Goal: Complete application form

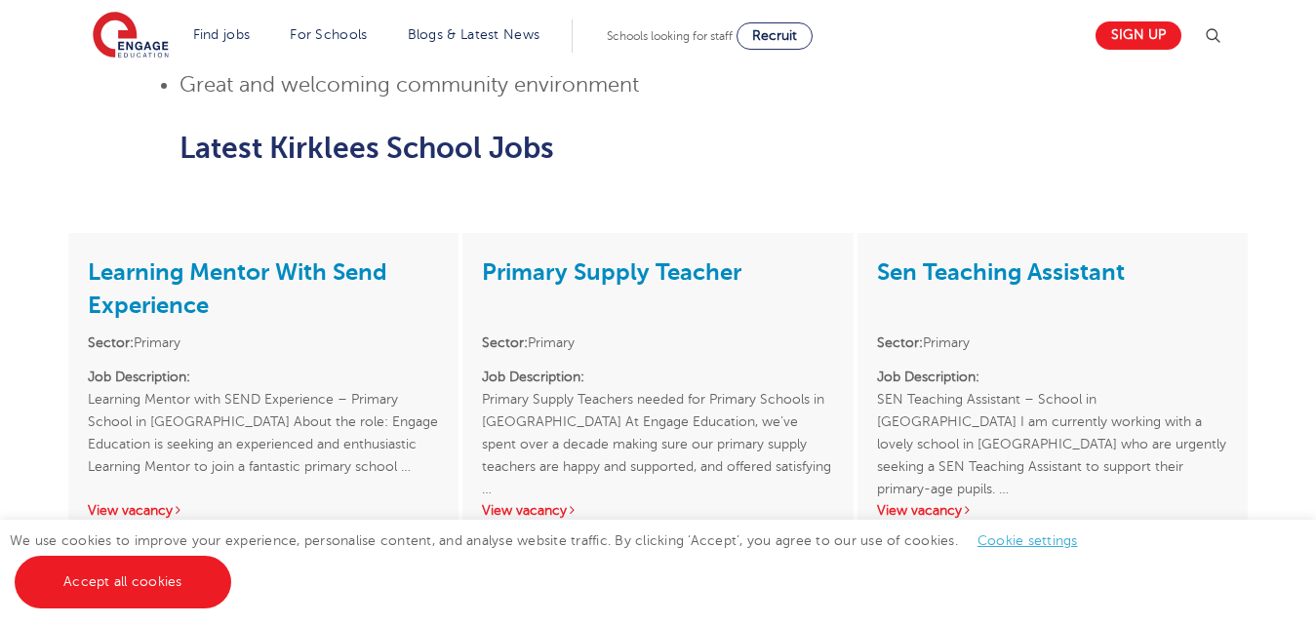
click at [1249, 302] on html "Find jobs All vacancies We have one of the UK's largest database. and with hund…" at bounding box center [658, 493] width 1316 height 3949
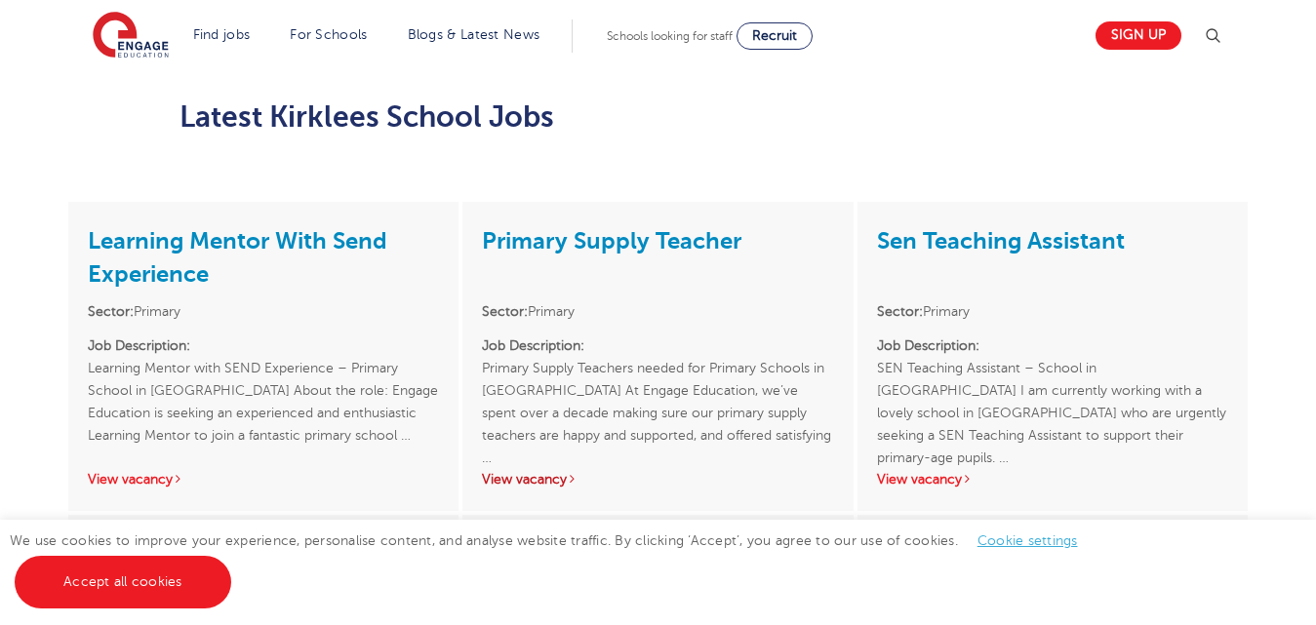
click at [511, 472] on link "View vacancy" at bounding box center [530, 479] width 96 height 15
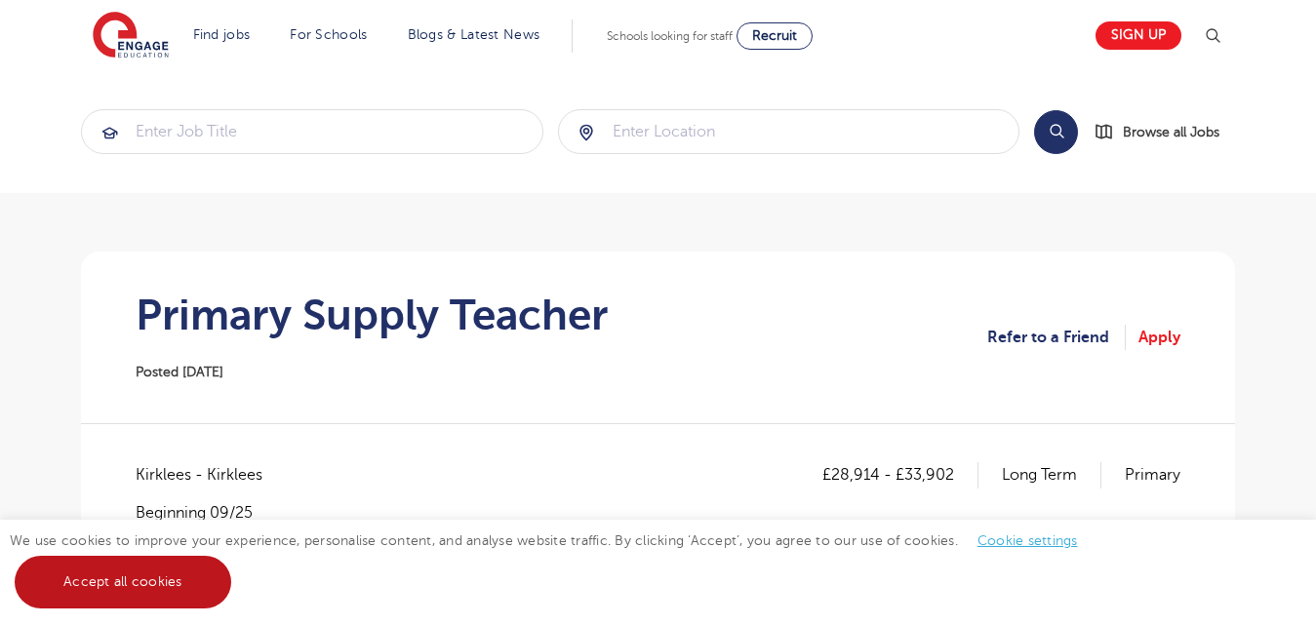
click at [65, 562] on link "Accept all cookies" at bounding box center [123, 582] width 217 height 53
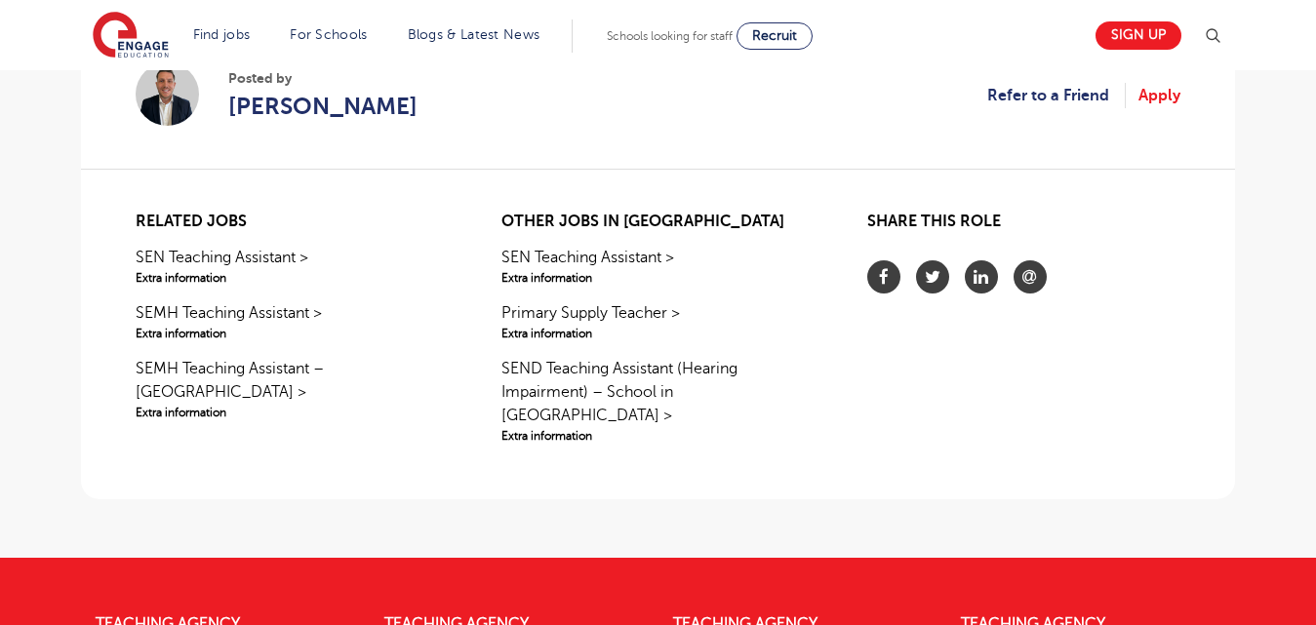
scroll to position [745, 0]
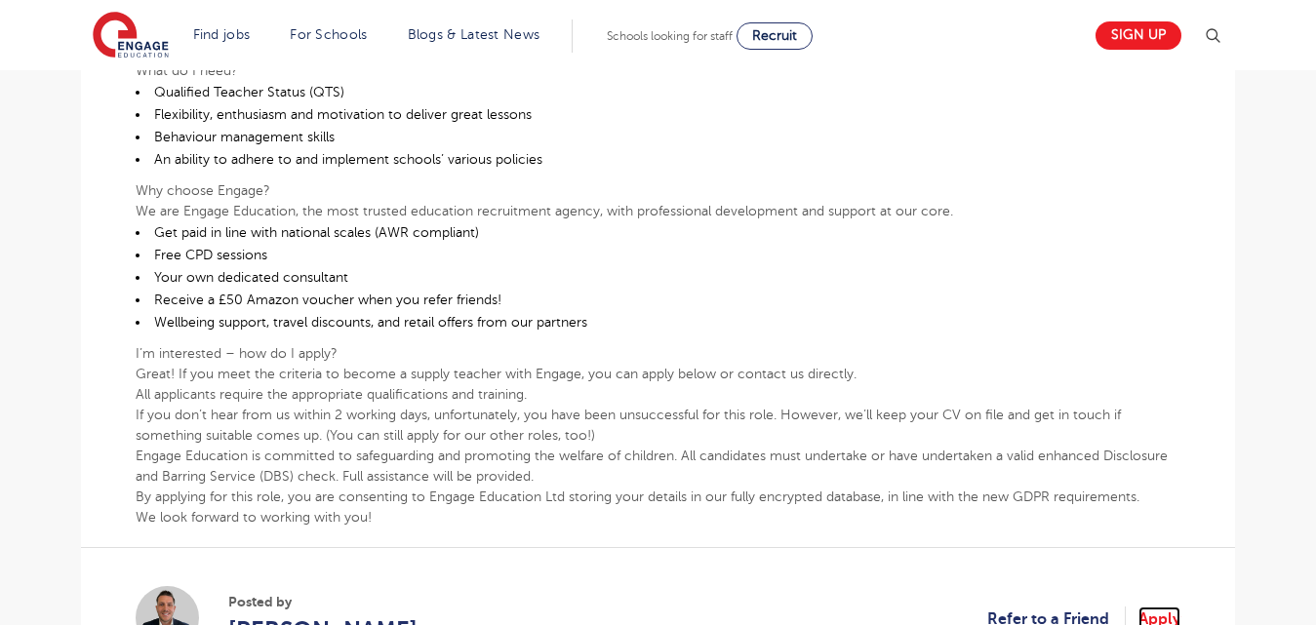
click at [1166, 613] on link "Apply" at bounding box center [1160, 619] width 42 height 25
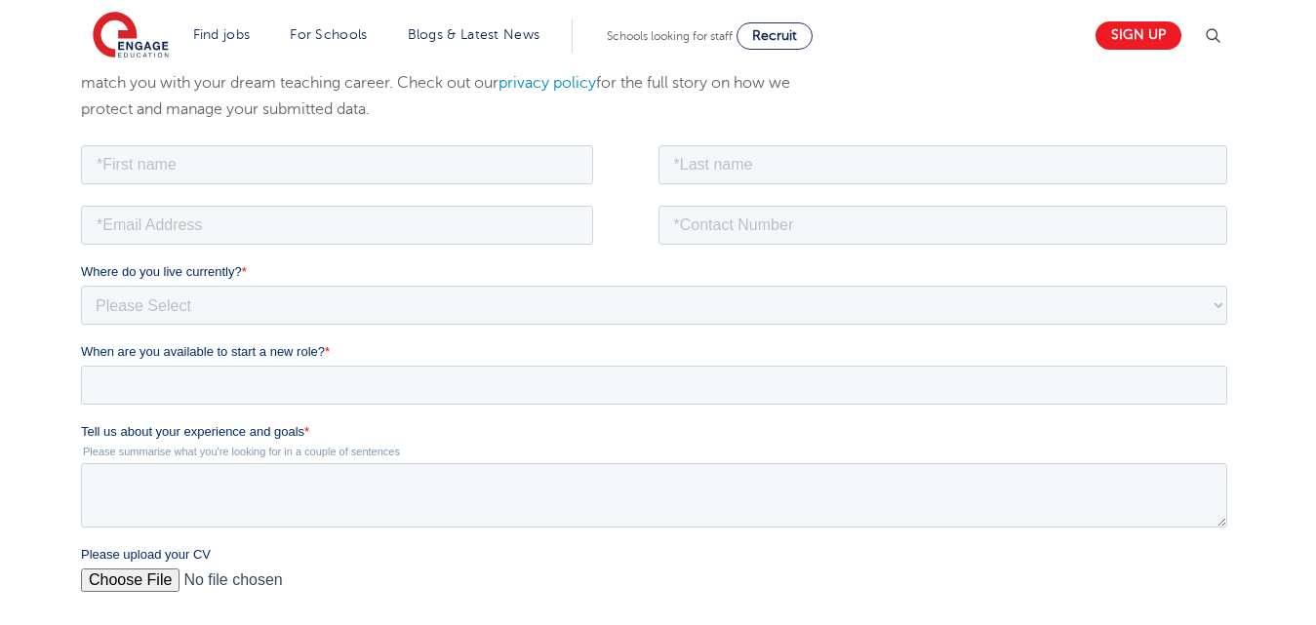
scroll to position [285, 0]
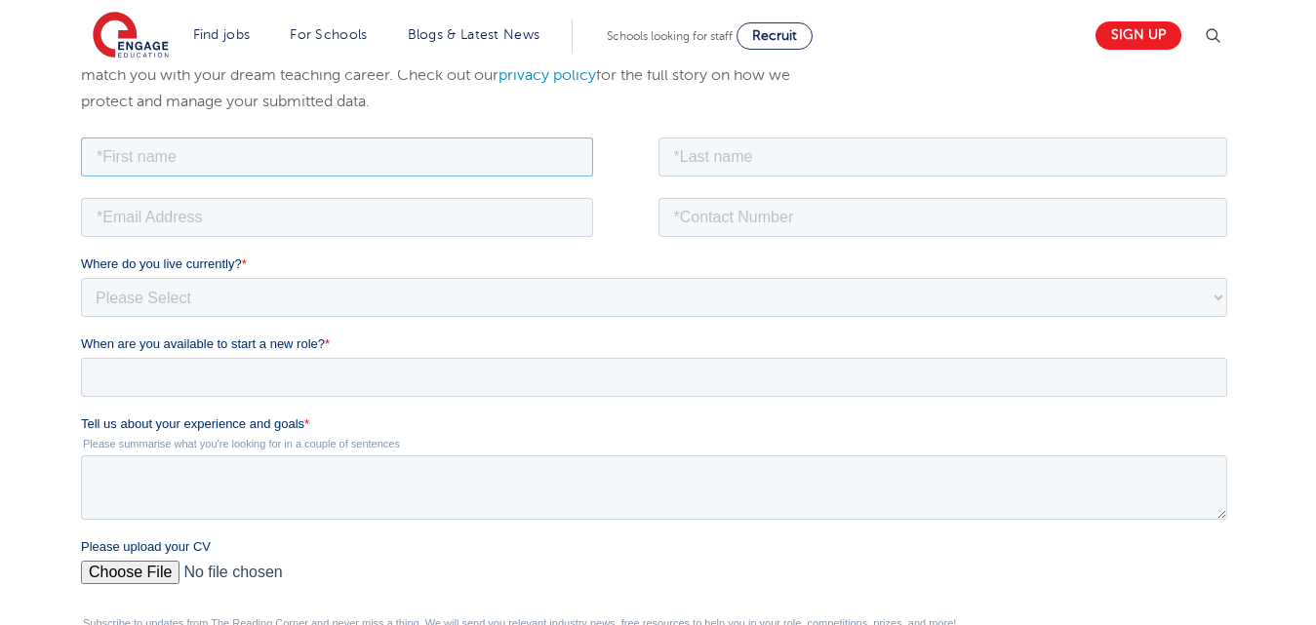
click at [275, 157] on input "text" at bounding box center [337, 156] width 512 height 39
type input "Alaynah"
type input "Fiaz"
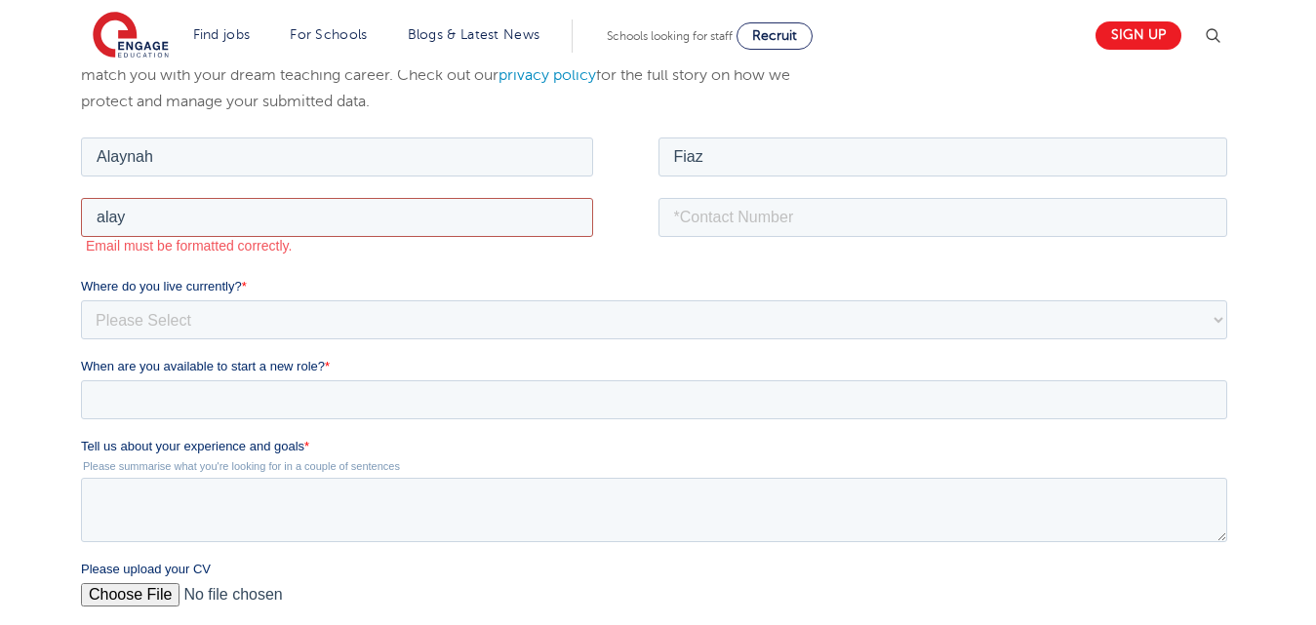
type input "alaynah@hotmail.co.uk"
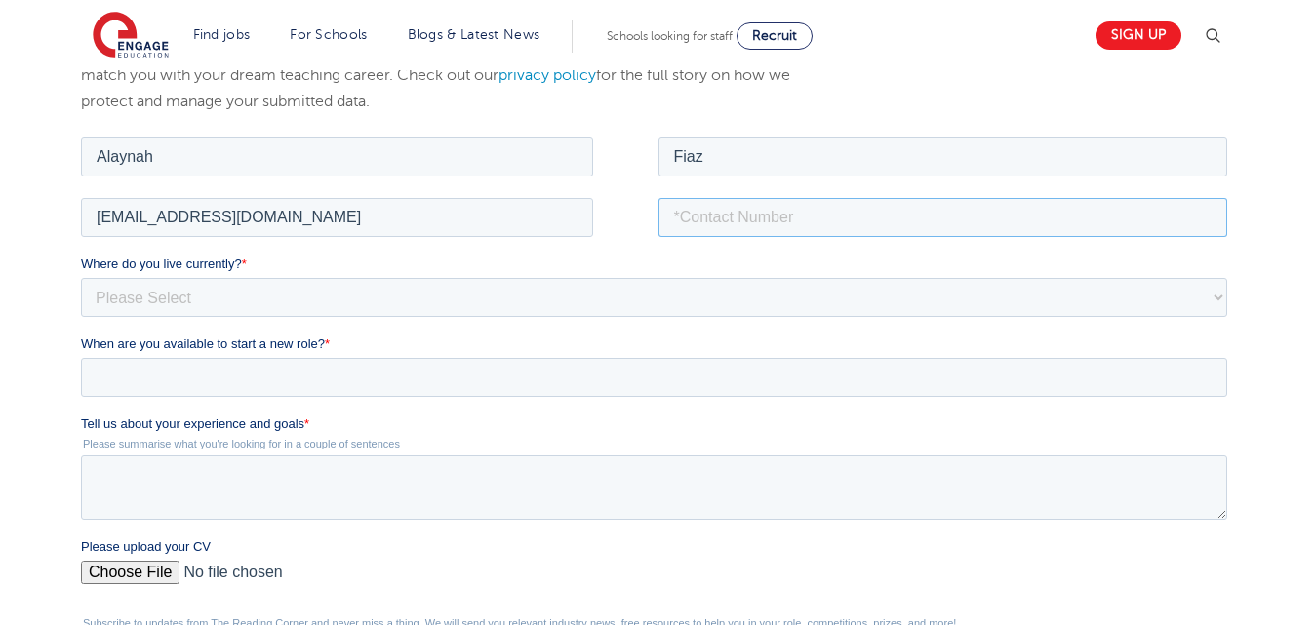
click at [673, 213] on input "tel" at bounding box center [944, 216] width 570 height 39
type input "07915052770"
click at [441, 306] on select "Please Select UK Canada Ireland Australia New Zealand Europe USA South Africa J…" at bounding box center [654, 296] width 1146 height 39
select select "UK"
click at [81, 277] on select "Please Select UK Canada Ireland Australia New Zealand Europe USA South Africa J…" at bounding box center [654, 296] width 1146 height 39
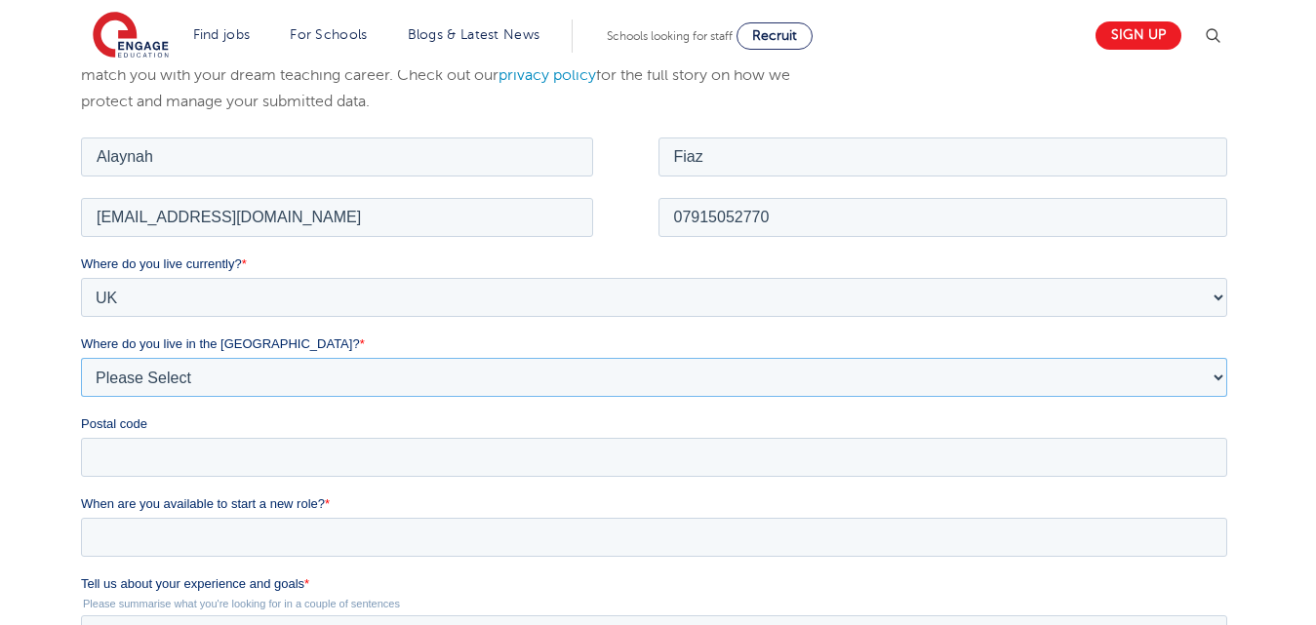
click at [290, 372] on select "Please Select Overseas Barnsley Bedfordshire Berkshire Bournemouth Bracknell Fo…" at bounding box center [654, 376] width 1146 height 39
select select "Kirklees"
click at [81, 357] on select "Please Select Overseas Barnsley Bedfordshire Berkshire Bournemouth Bracknell Fo…" at bounding box center [654, 376] width 1146 height 39
click at [175, 464] on input "Postal code" at bounding box center [654, 456] width 1146 height 39
type input "WF129J"
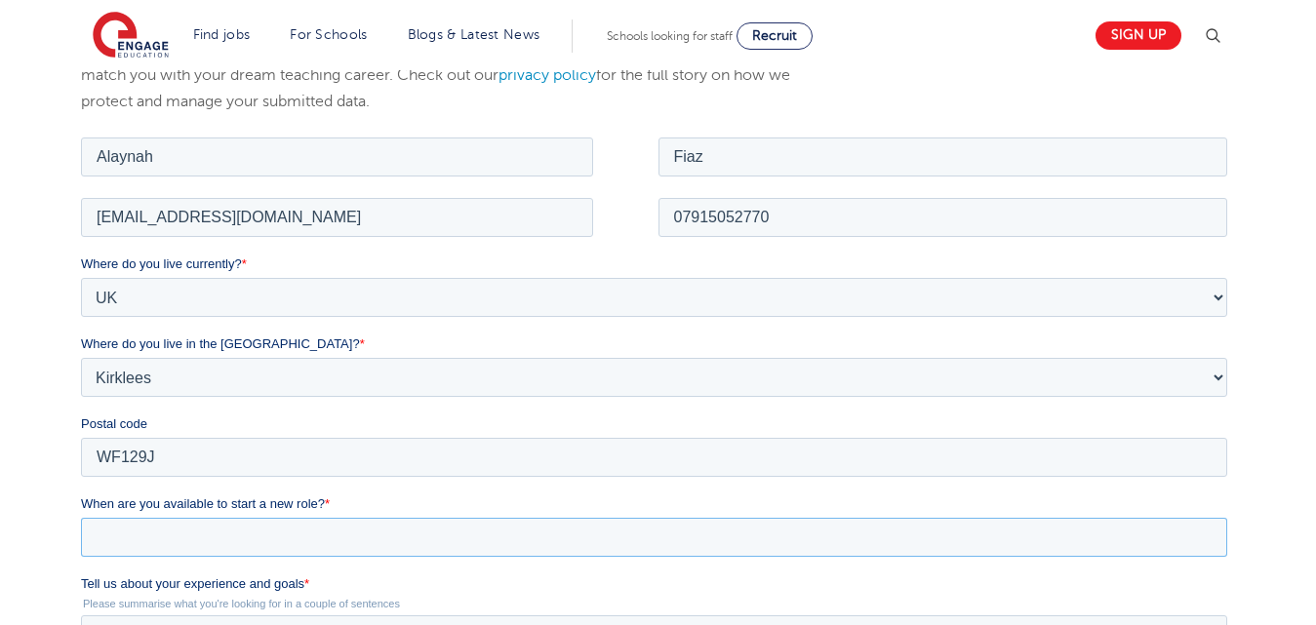
click at [344, 553] on input "When are you available to start a new role? *" at bounding box center [654, 536] width 1146 height 39
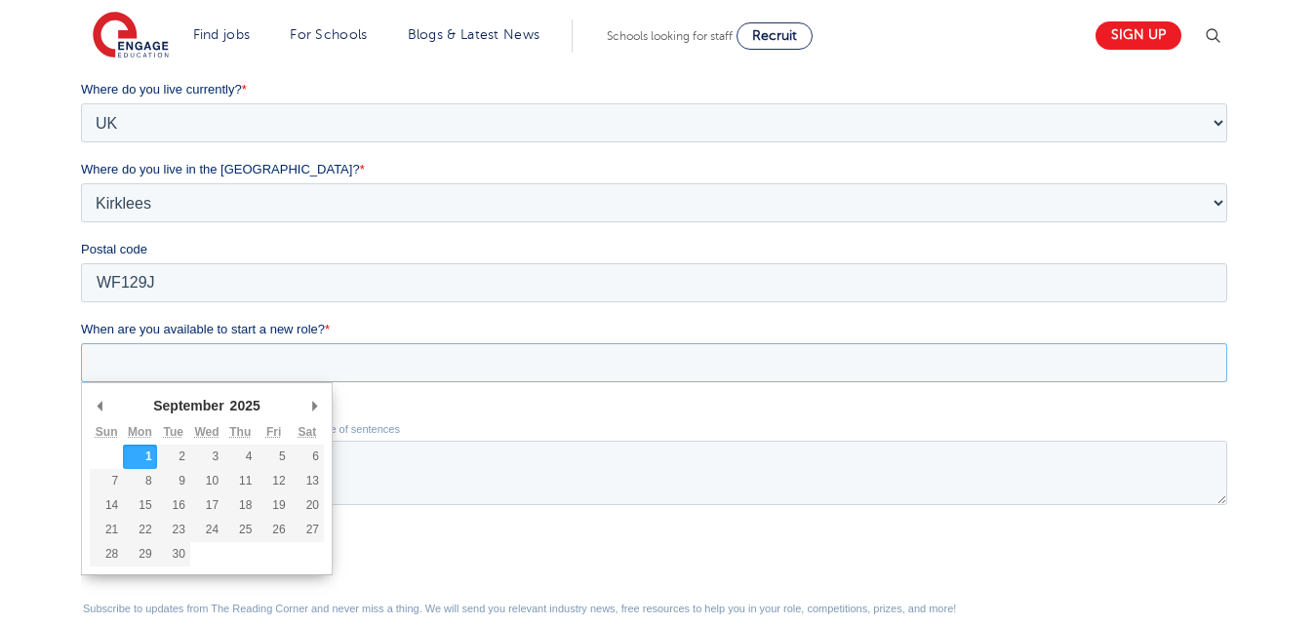
scroll to position [465, 0]
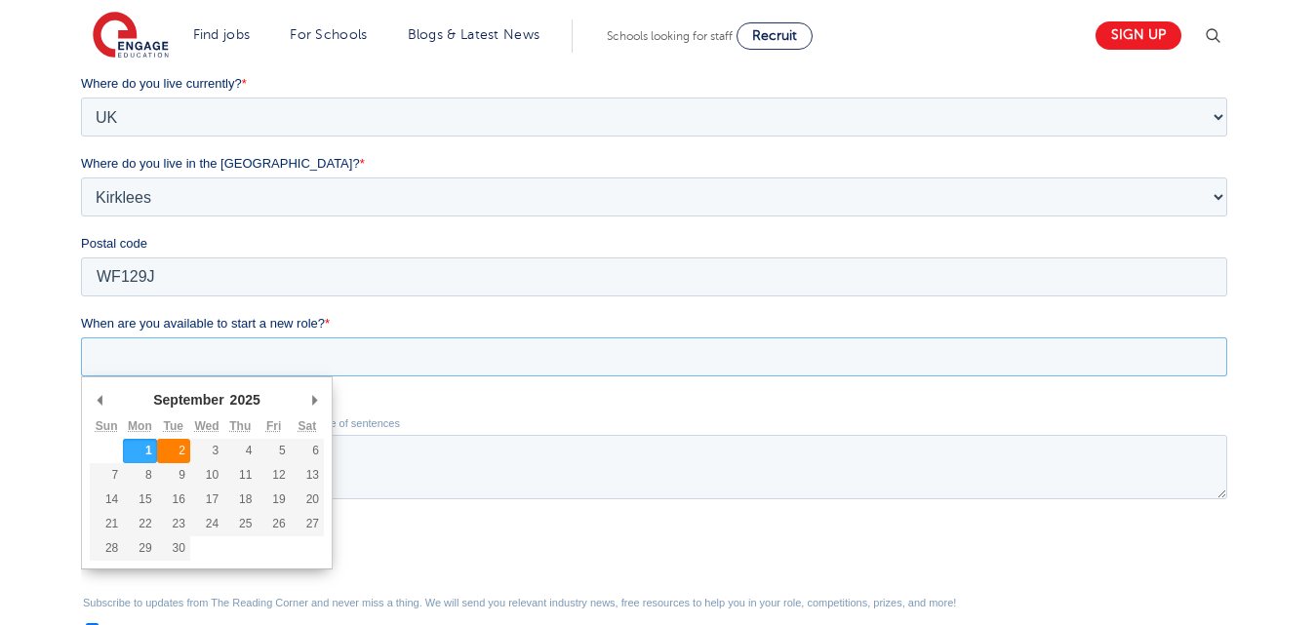
type div "2025-09-02"
type input "2025/09/02"
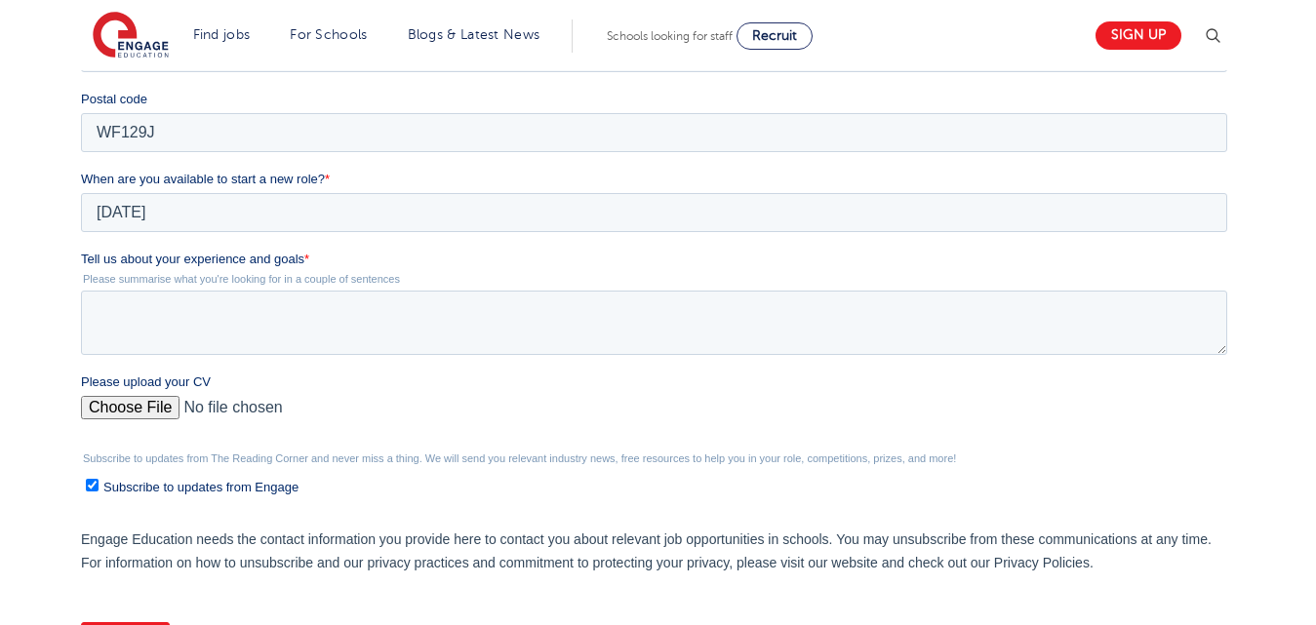
scroll to position [646, 0]
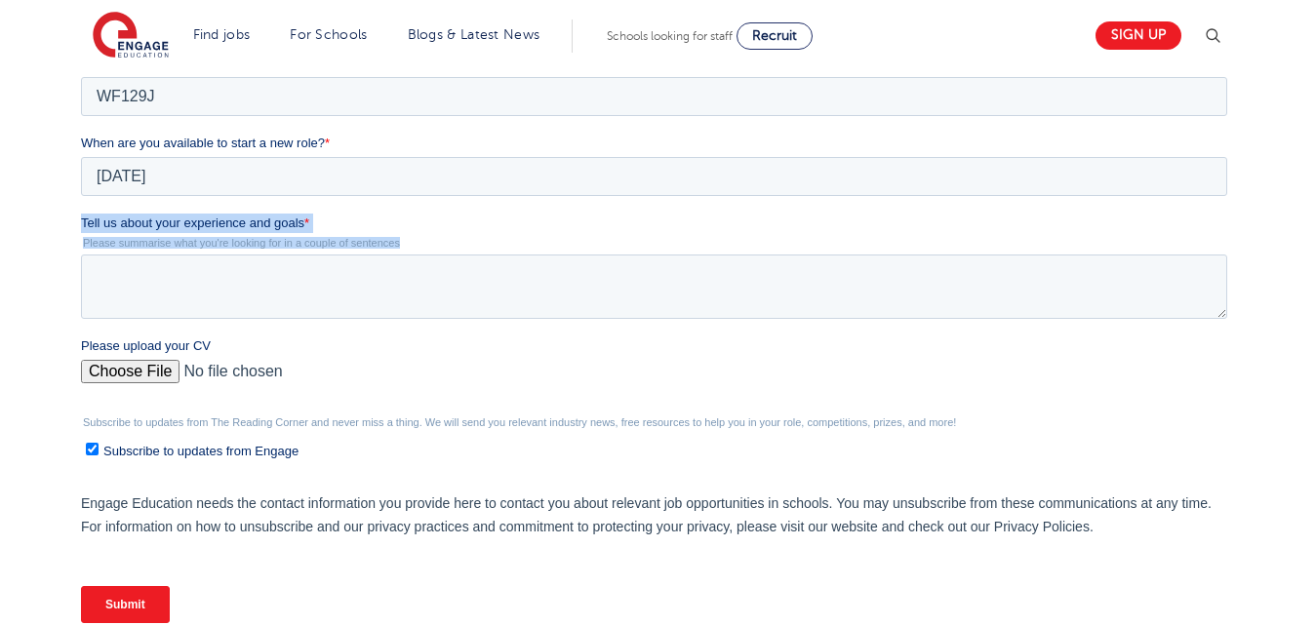
drag, startPoint x: 81, startPoint y: 227, endPoint x: 407, endPoint y: 245, distance: 326.3
click at [407, 242] on div "Tell us about your experience and goals * Please summarise what you're looking …" at bounding box center [658, 266] width 1154 height 105
copy div "Tell us about your experience and goals * Please summarise what you're looking …"
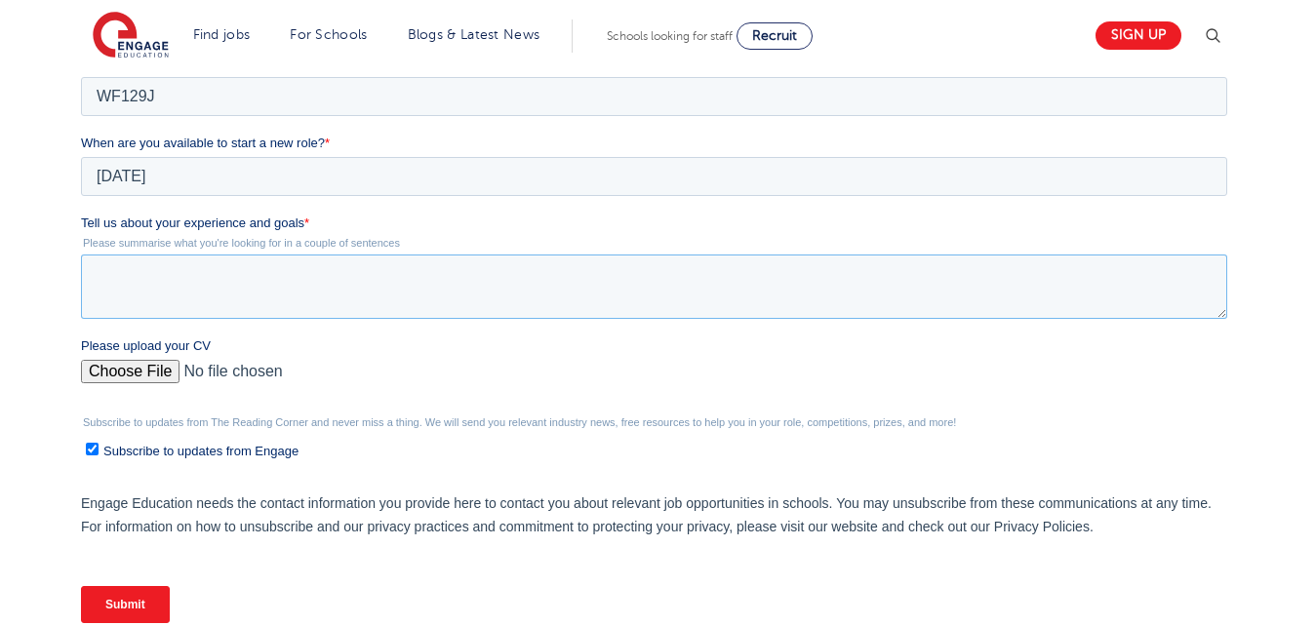
click at [386, 300] on textarea "Tell us about your experience and goals *" at bounding box center [654, 287] width 1146 height 64
click at [319, 264] on textarea "Tell us about your experience and goals *" at bounding box center [654, 287] width 1146 height 64
paste textarea "I am a qualified primary school teacher with two years of experience teaching i…"
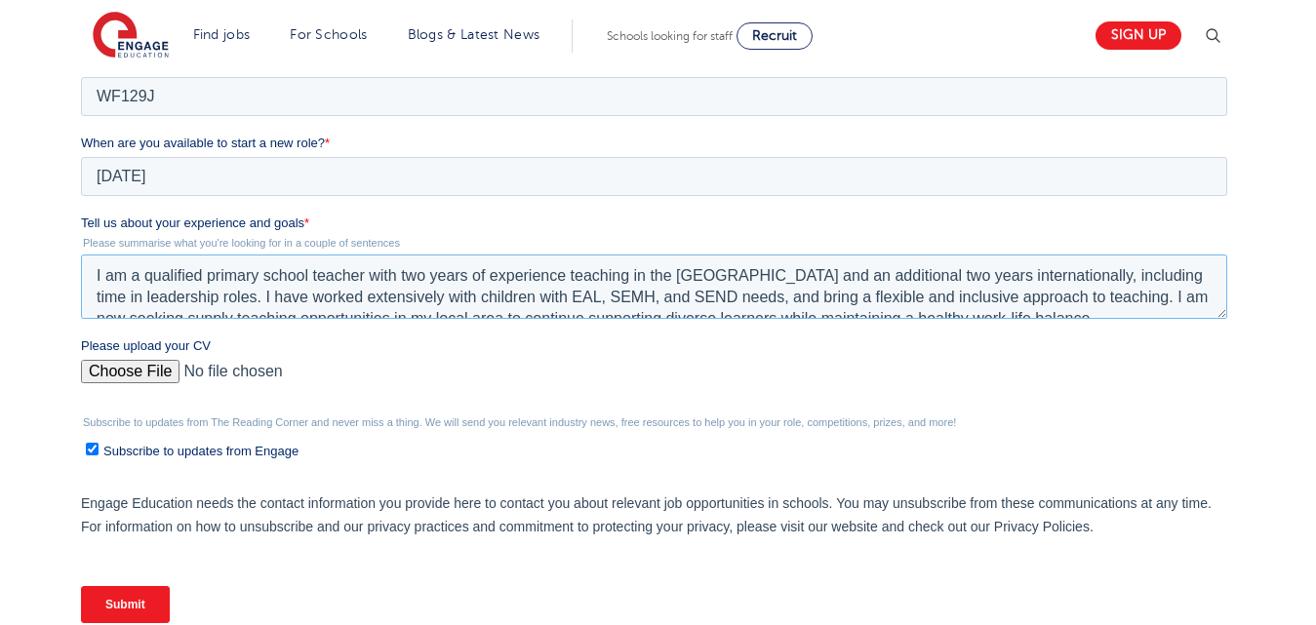
scroll to position [9, 0]
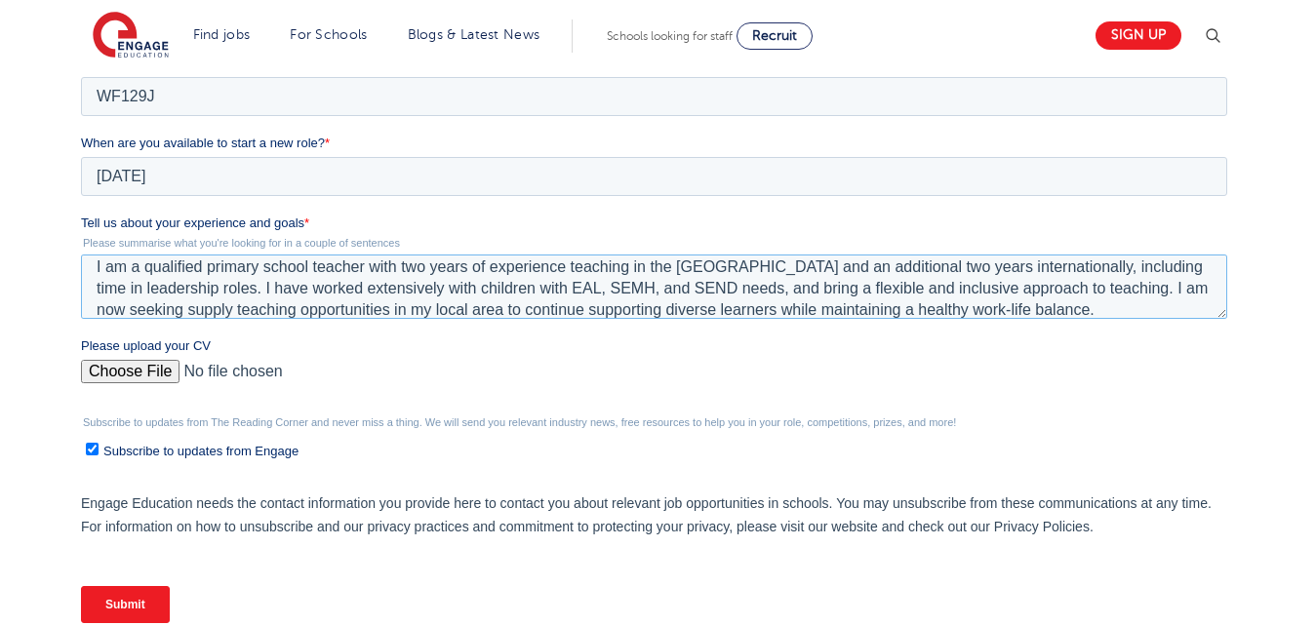
type textarea "I am a qualified primary school teacher with two years of experience teaching i…"
click at [93, 447] on input "Subscribe to updates from Engage" at bounding box center [92, 449] width 13 height 13
checkbox input "false"
click at [133, 372] on input "Please upload your CV" at bounding box center [654, 379] width 1146 height 39
type input "C:\fakepath\CV TEACHING.docx"
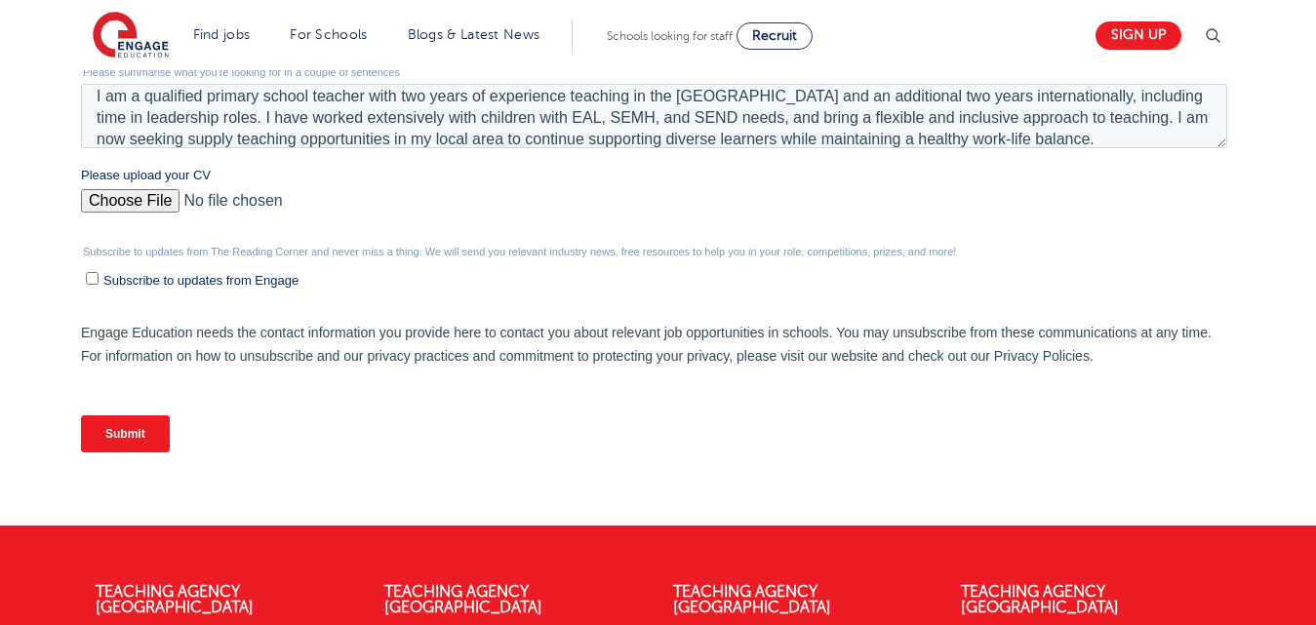
scroll to position [823, 0]
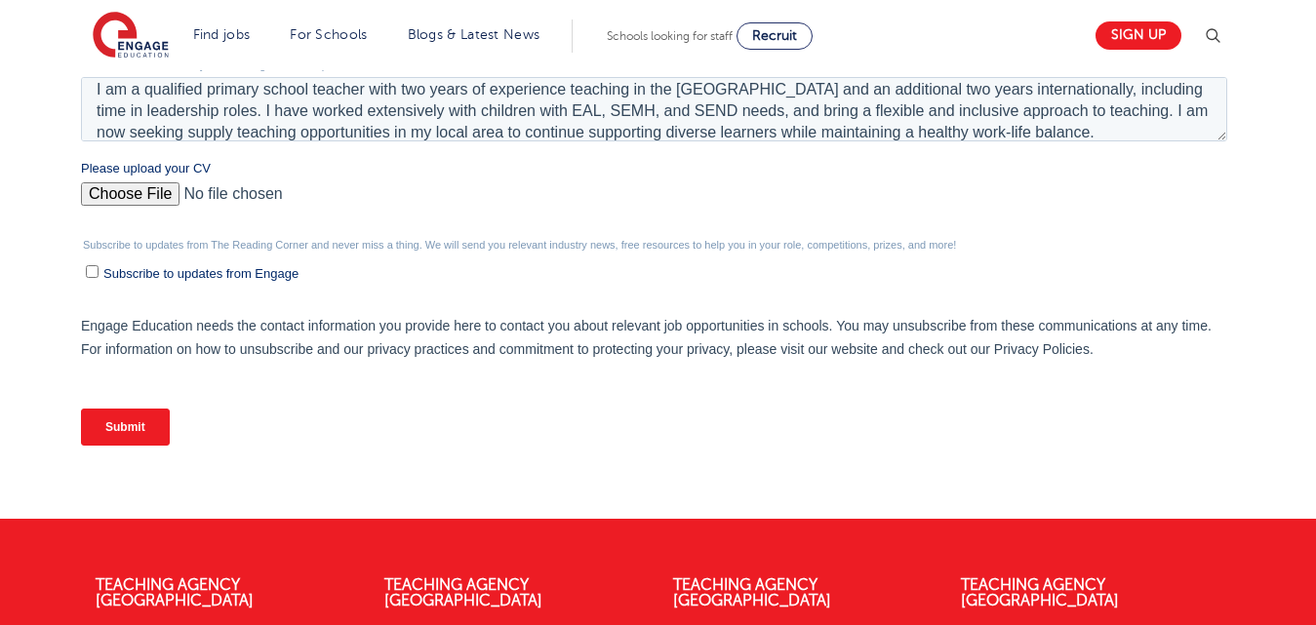
click at [146, 420] on input "Submit" at bounding box center [125, 427] width 89 height 37
